Goal: Task Accomplishment & Management: Use online tool/utility

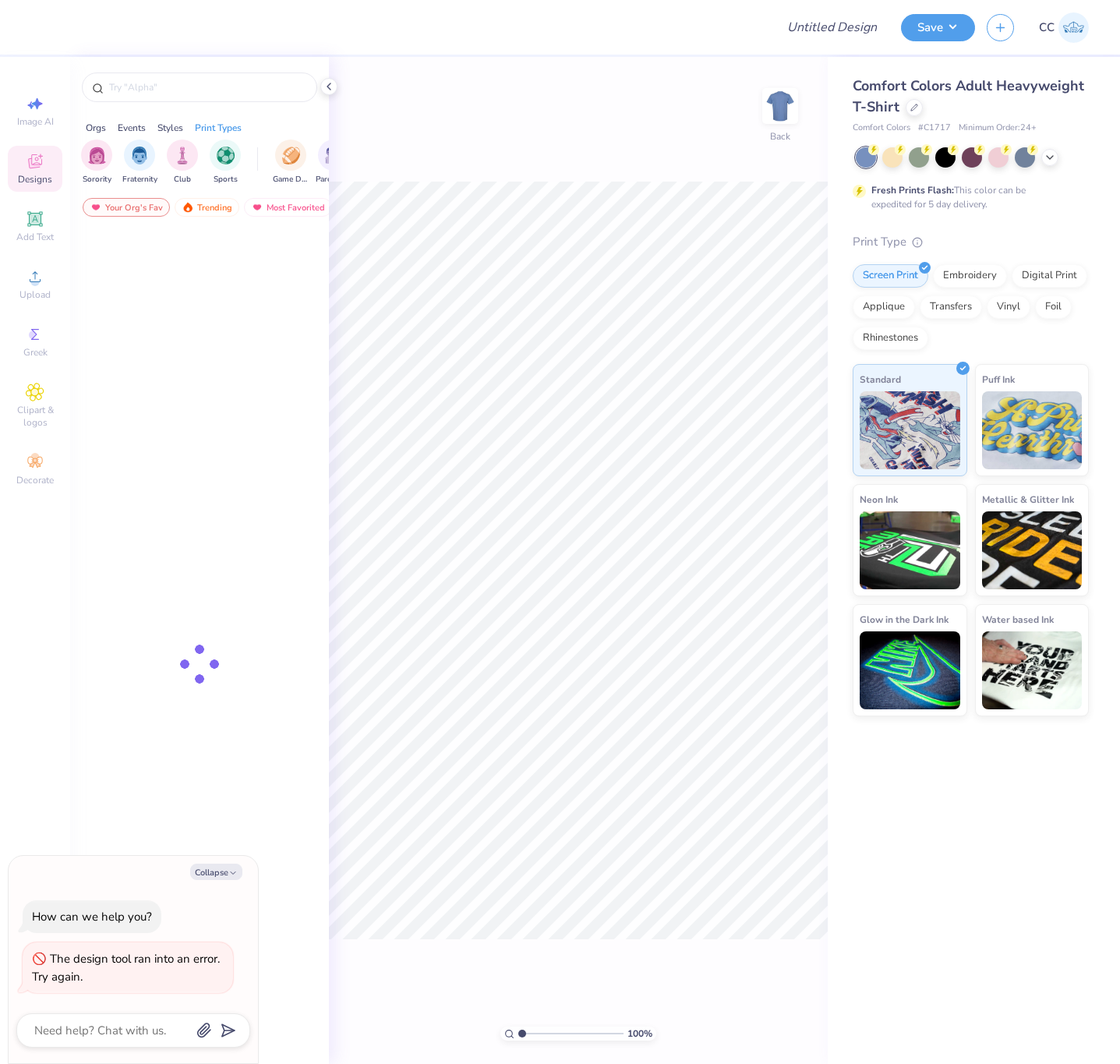
type textarea "x"
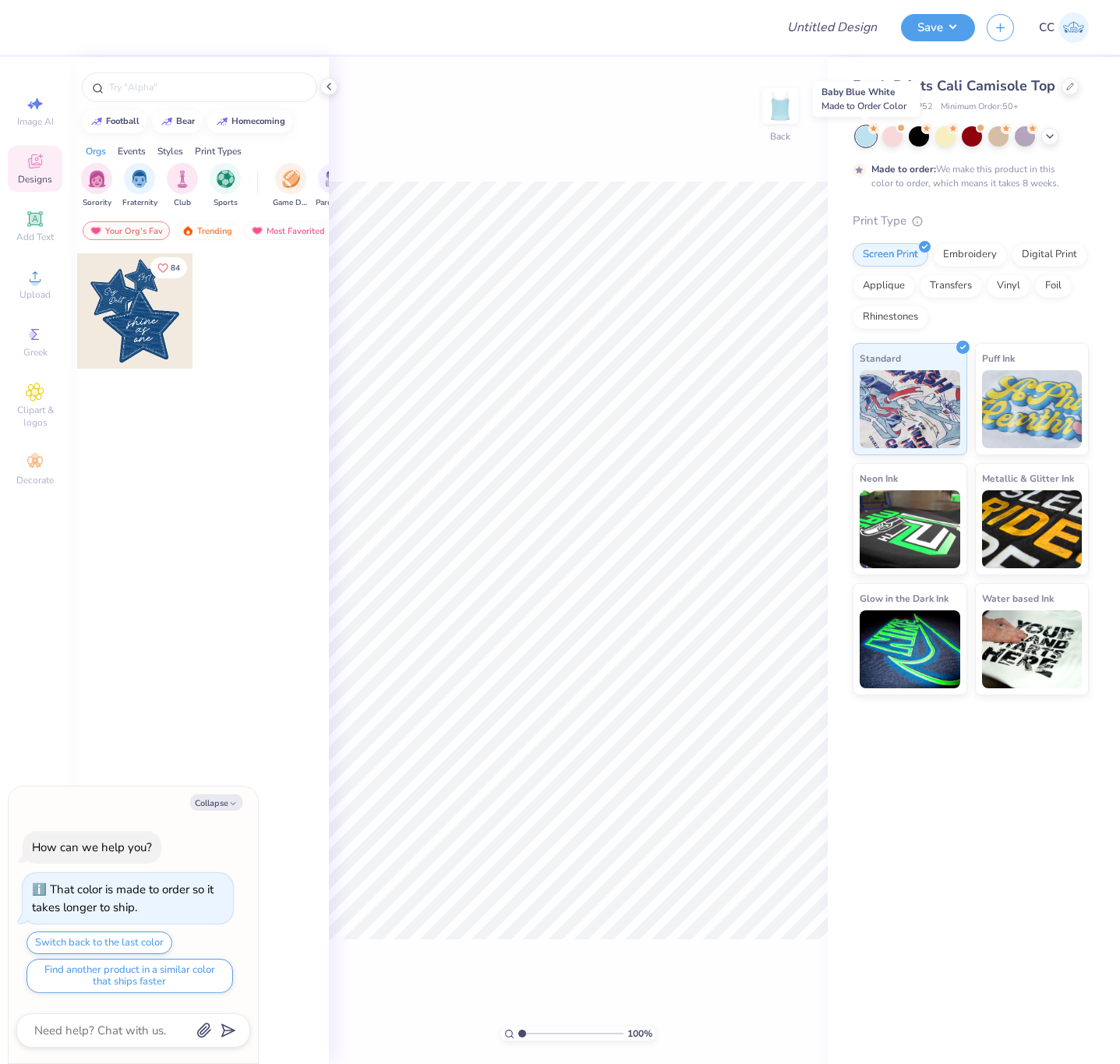
click at [862, 134] on div at bounding box center [866, 136] width 21 height 21
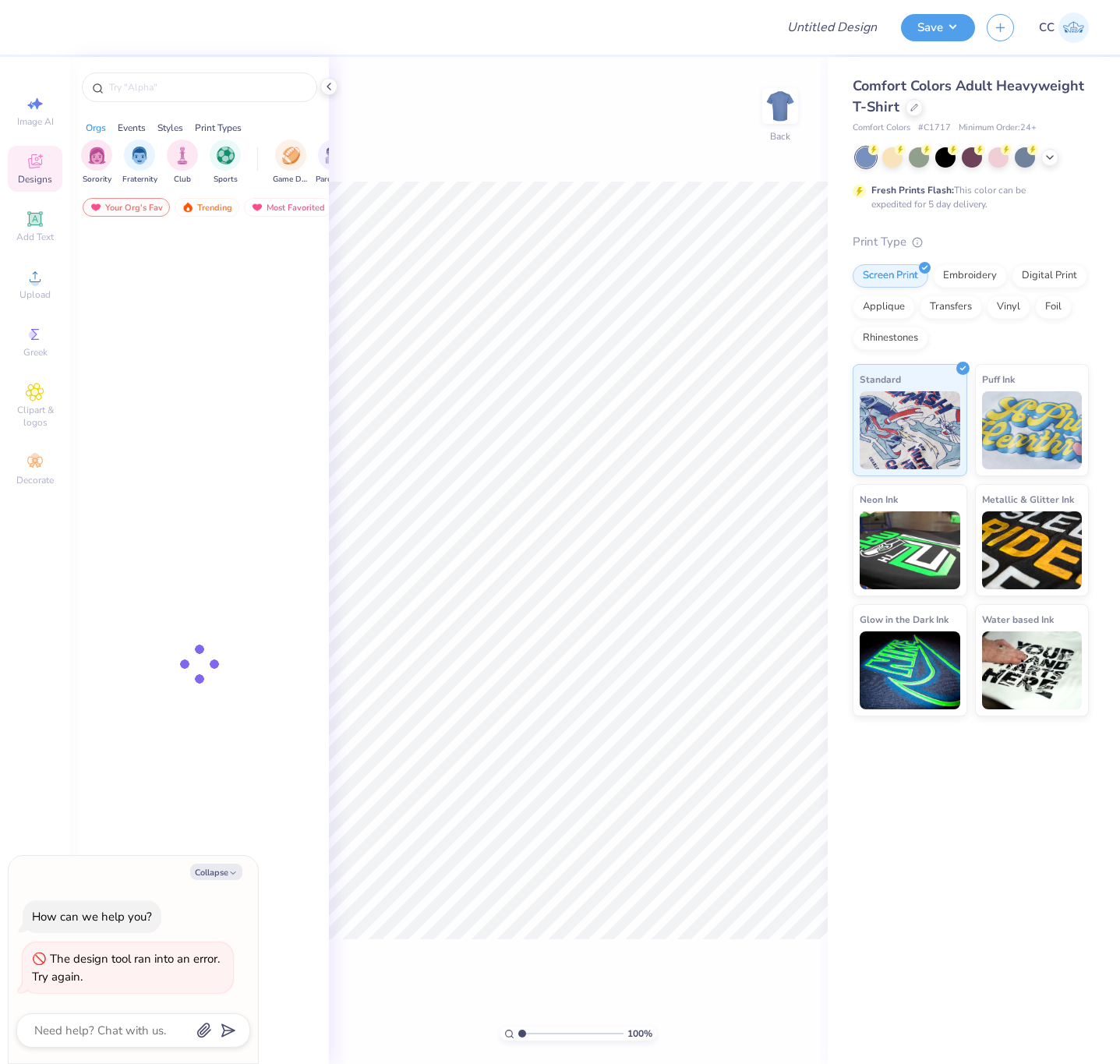
type textarea "x"
